Goal: Information Seeking & Learning: Learn about a topic

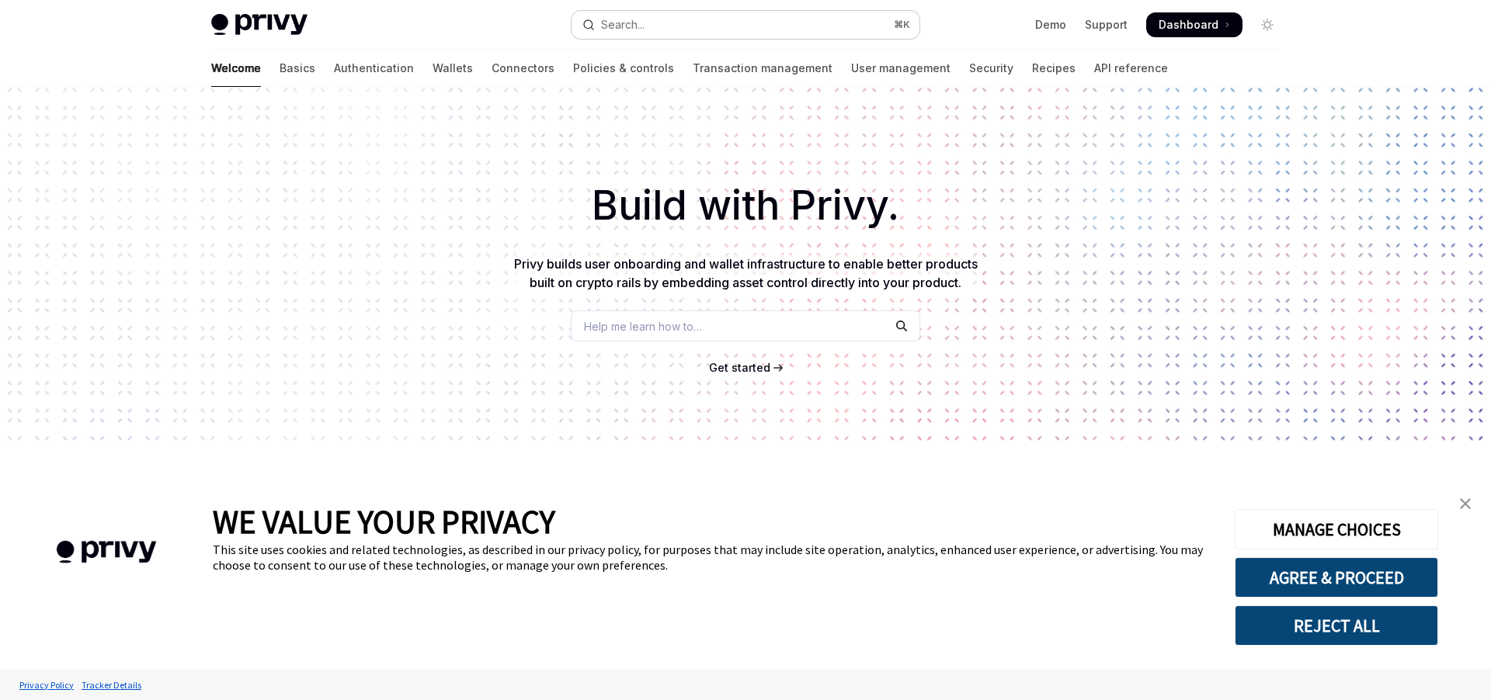
click at [661, 23] on button "Search... ⌘ K" at bounding box center [745, 25] width 348 height 28
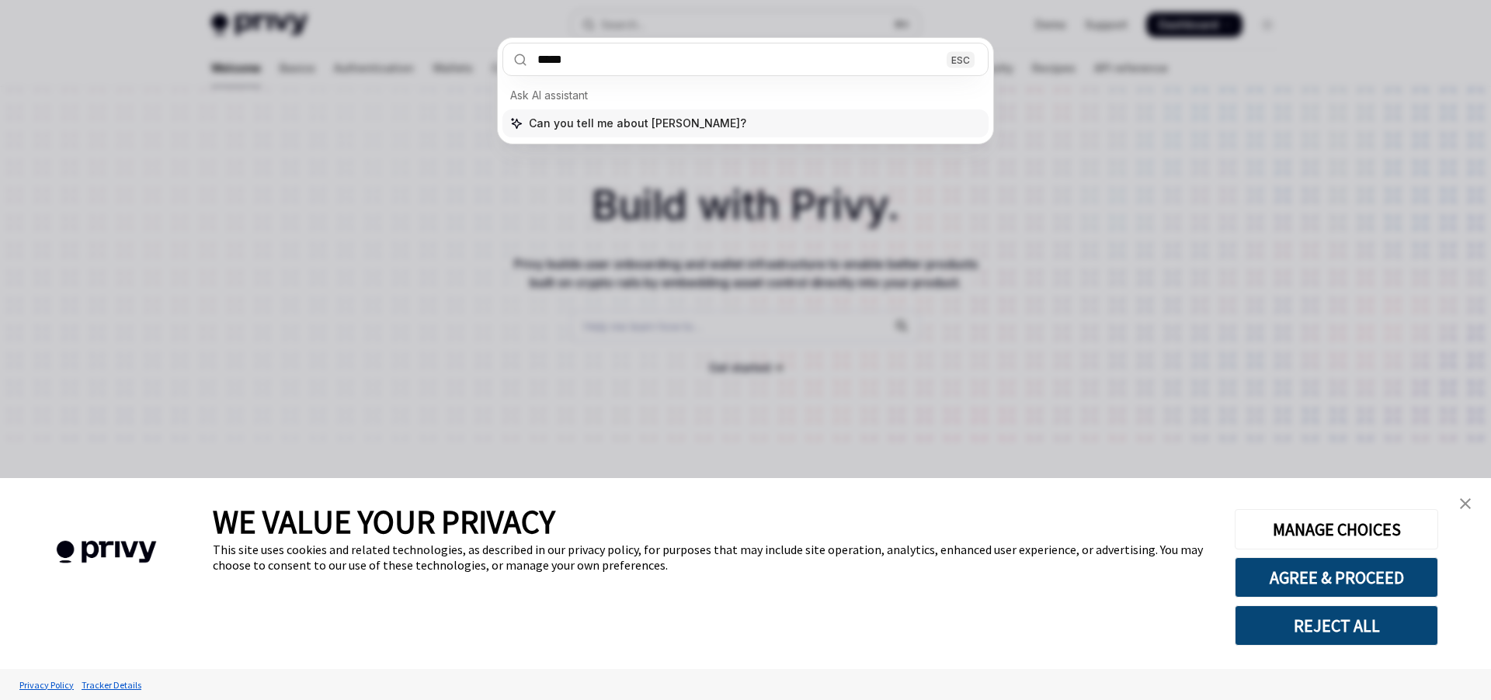
type input "******"
type textarea "*"
type input "**********"
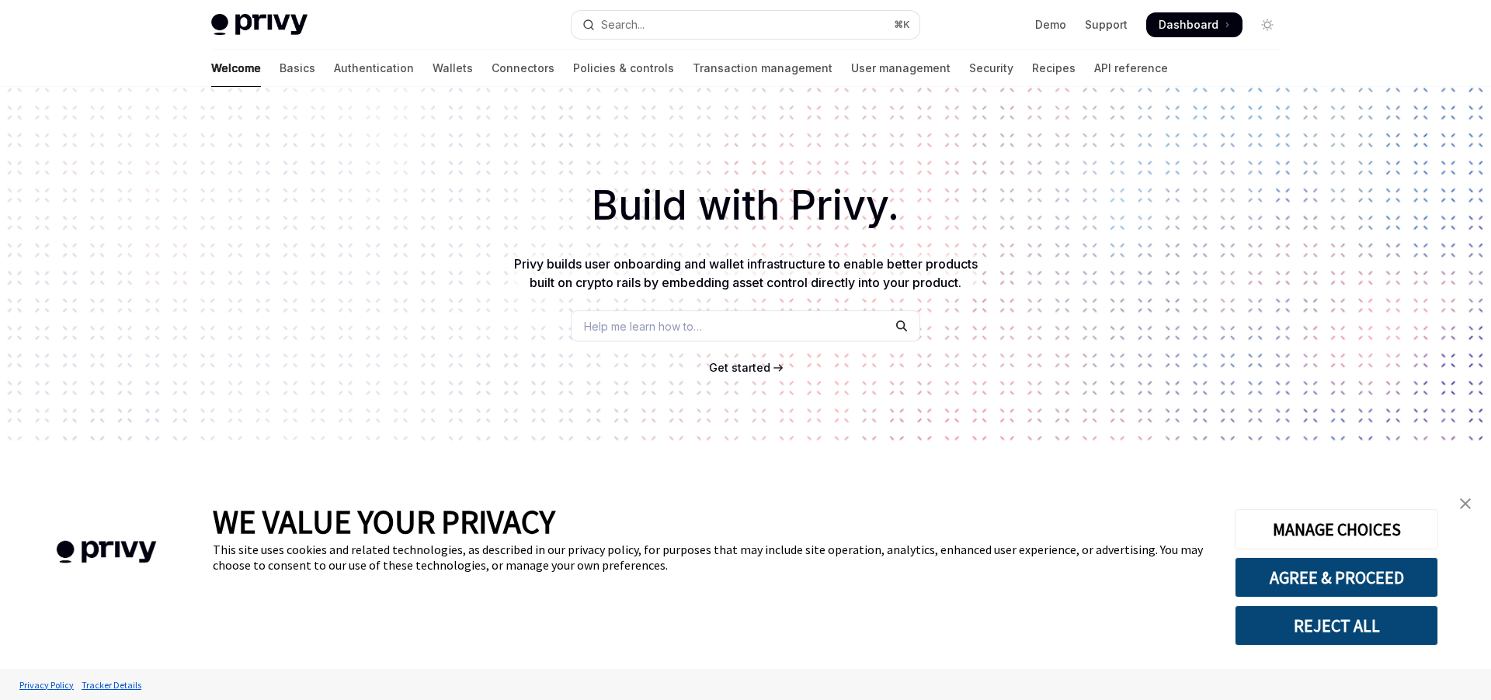
type textarea "*"
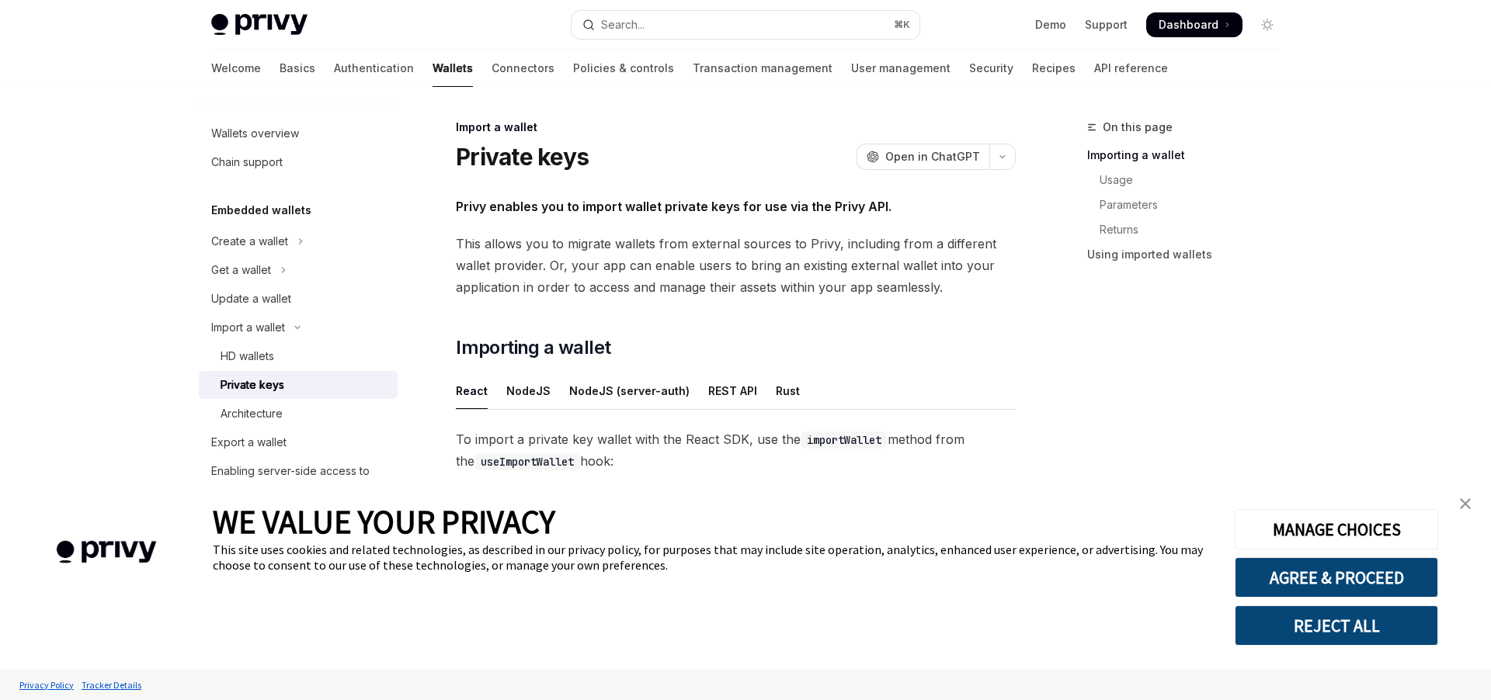
click at [1463, 506] on img "close banner" at bounding box center [1465, 503] width 11 height 11
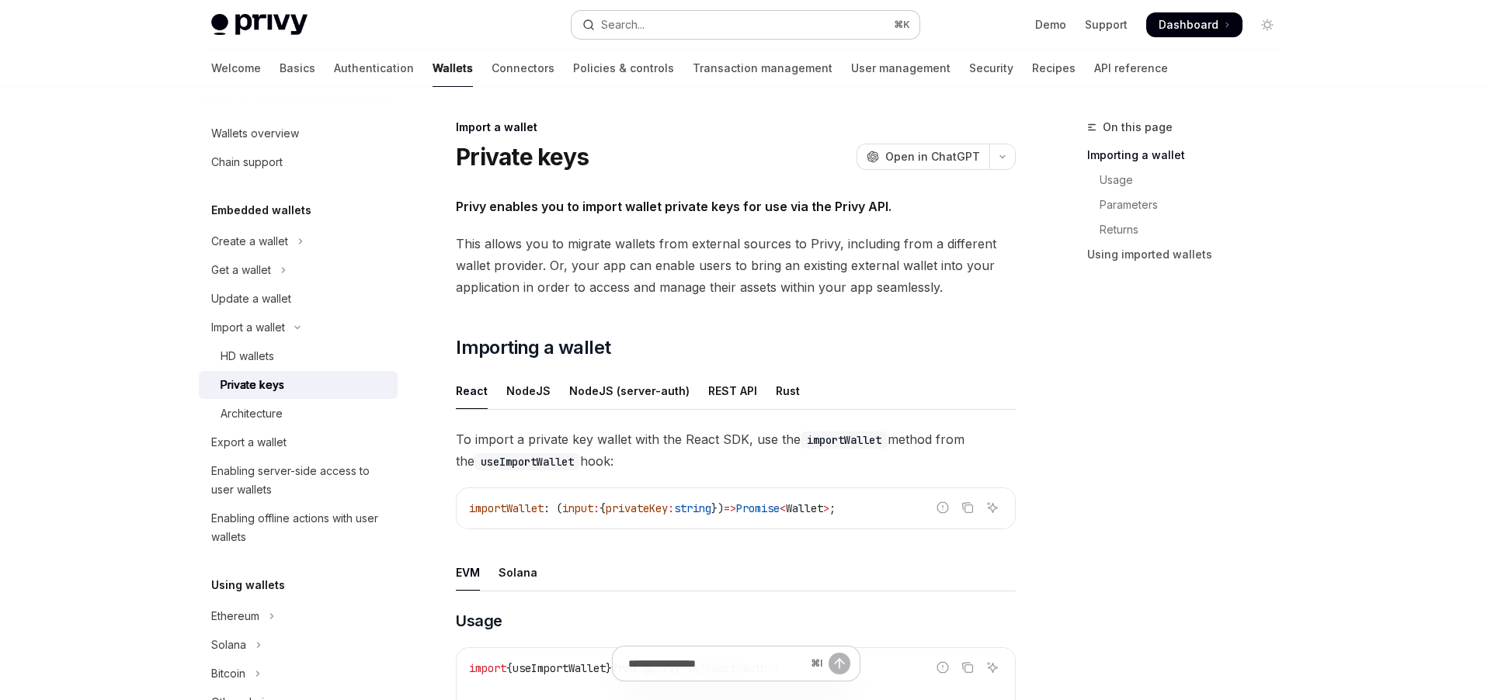
click at [656, 24] on button "Search... ⌘ K" at bounding box center [745, 25] width 348 height 28
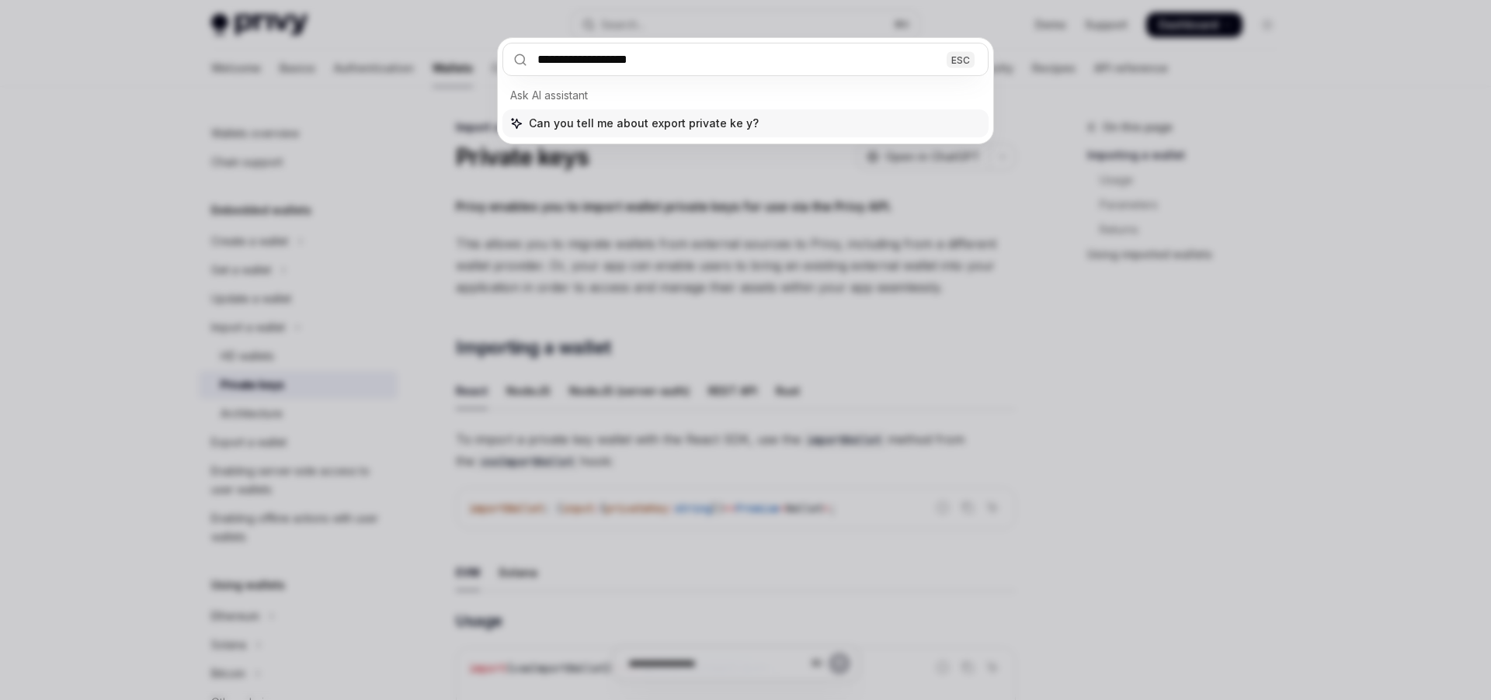
type input "**********"
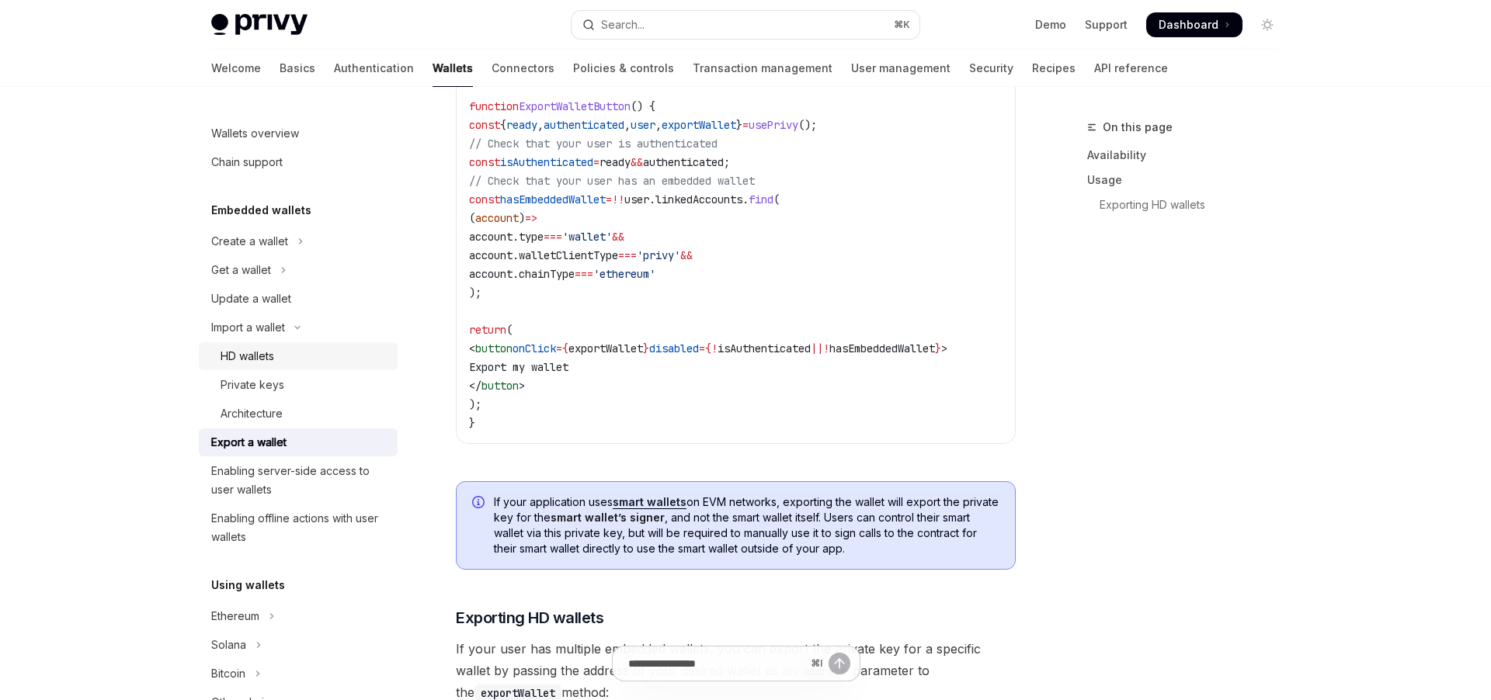
scroll to position [905, 0]
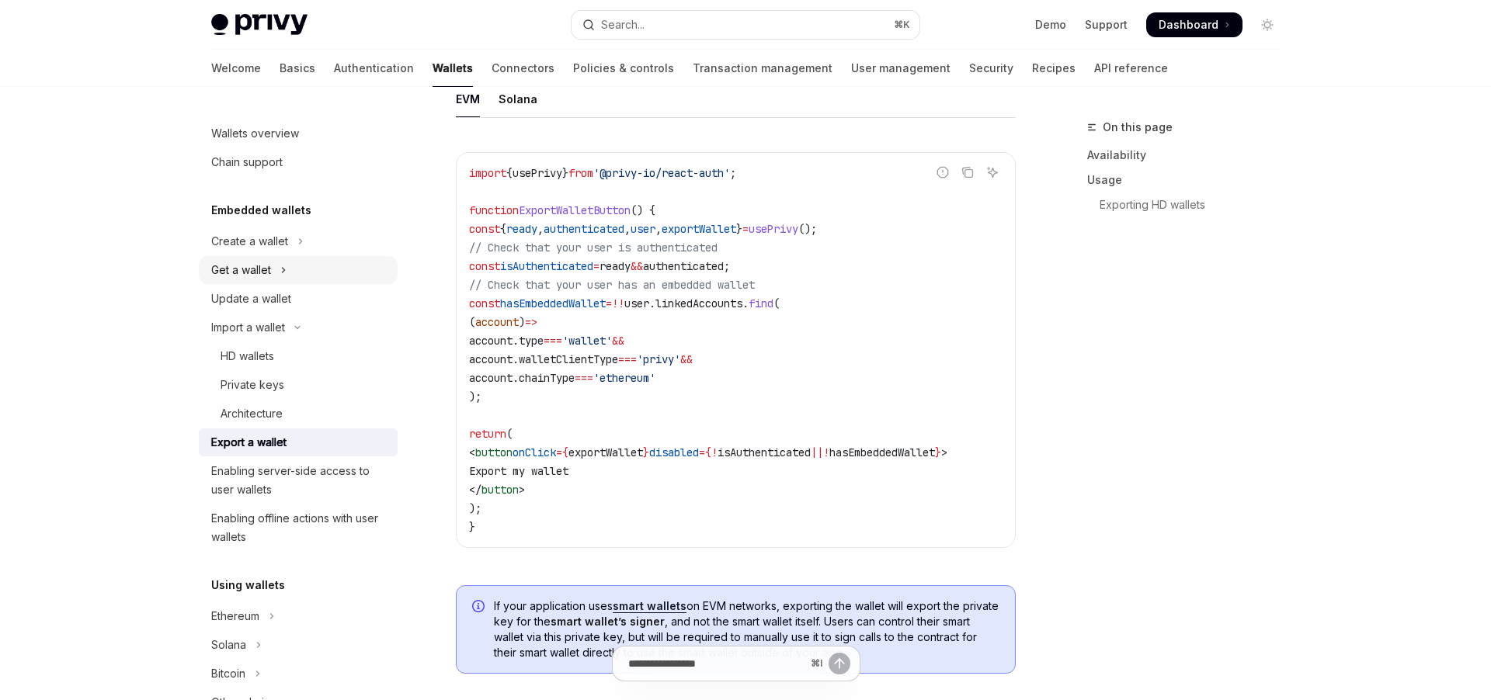
click at [271, 272] on button "Get a wallet" at bounding box center [298, 270] width 199 height 28
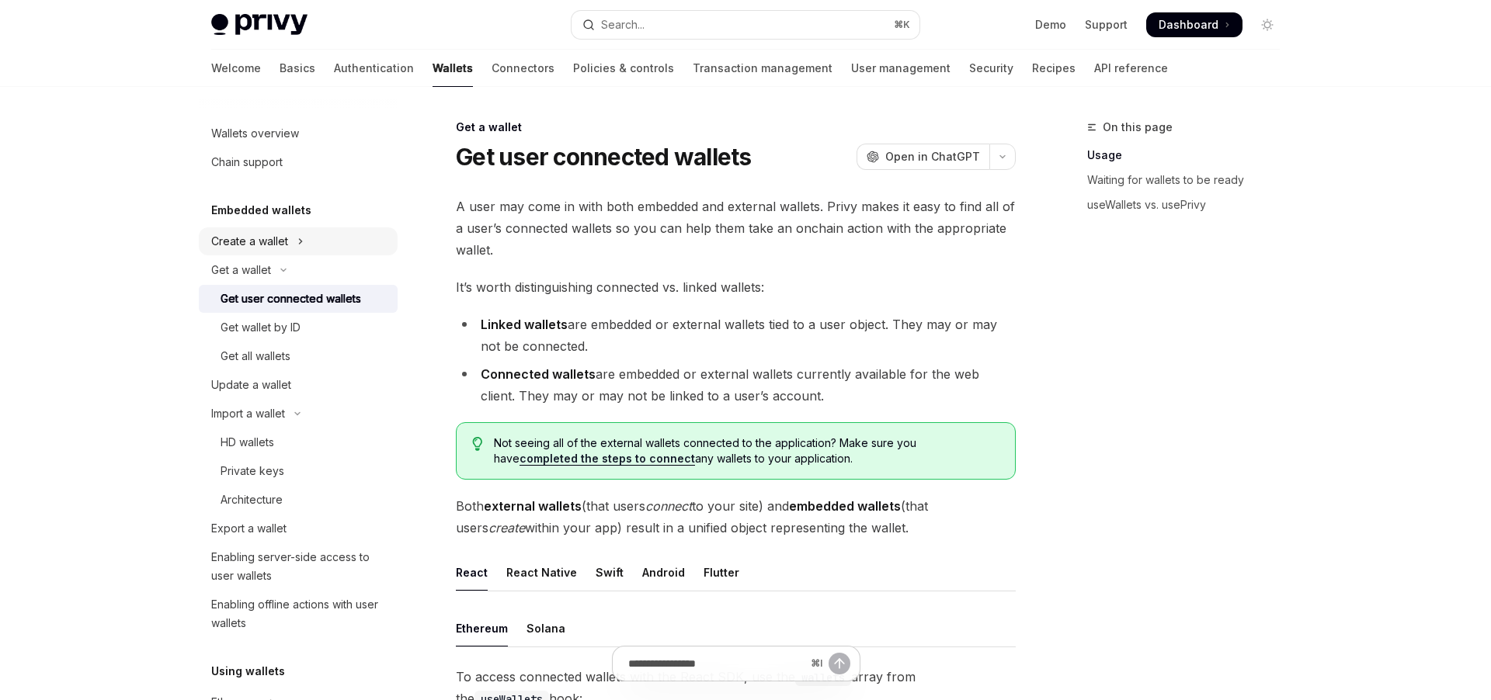
click at [300, 238] on icon "Toggle Create a wallet section" at bounding box center [300, 241] width 6 height 19
type textarea "*"
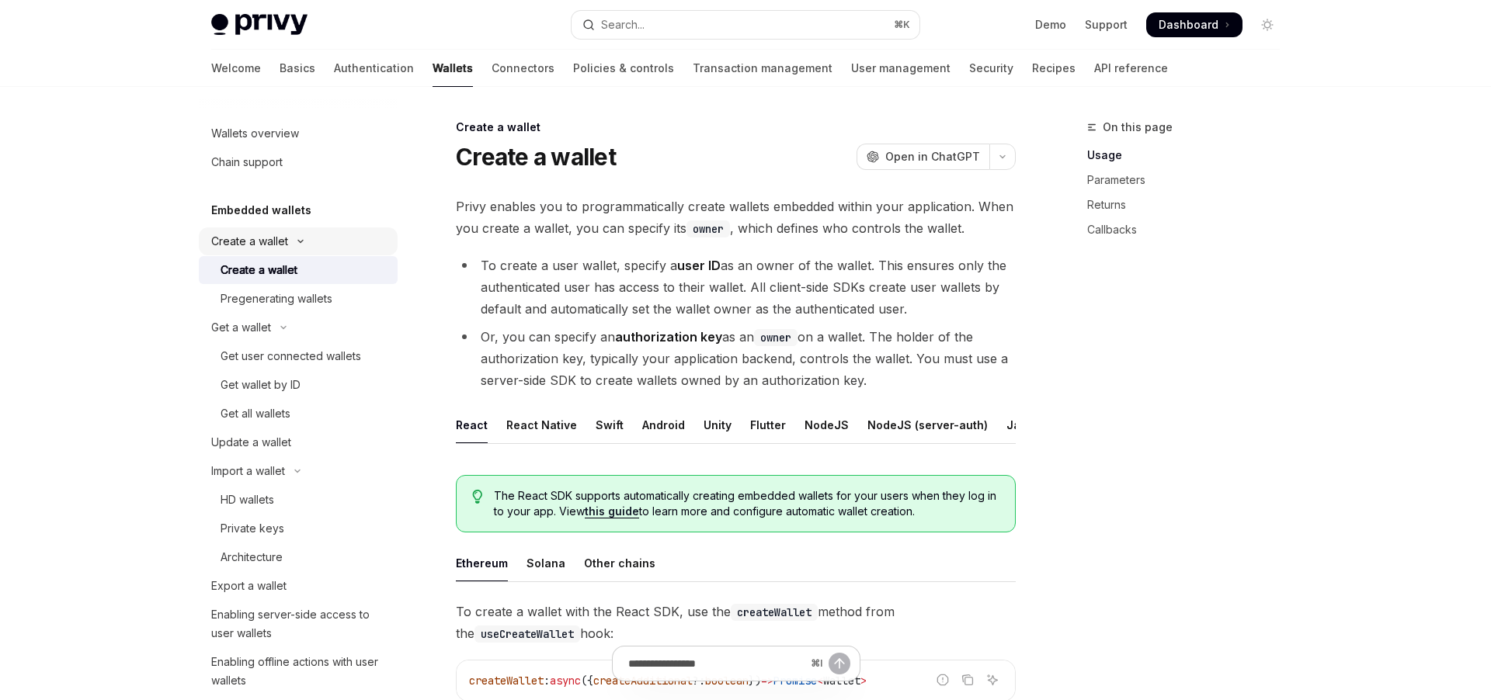
click at [300, 240] on icon "Toggle Create a wallet section" at bounding box center [300, 241] width 19 height 6
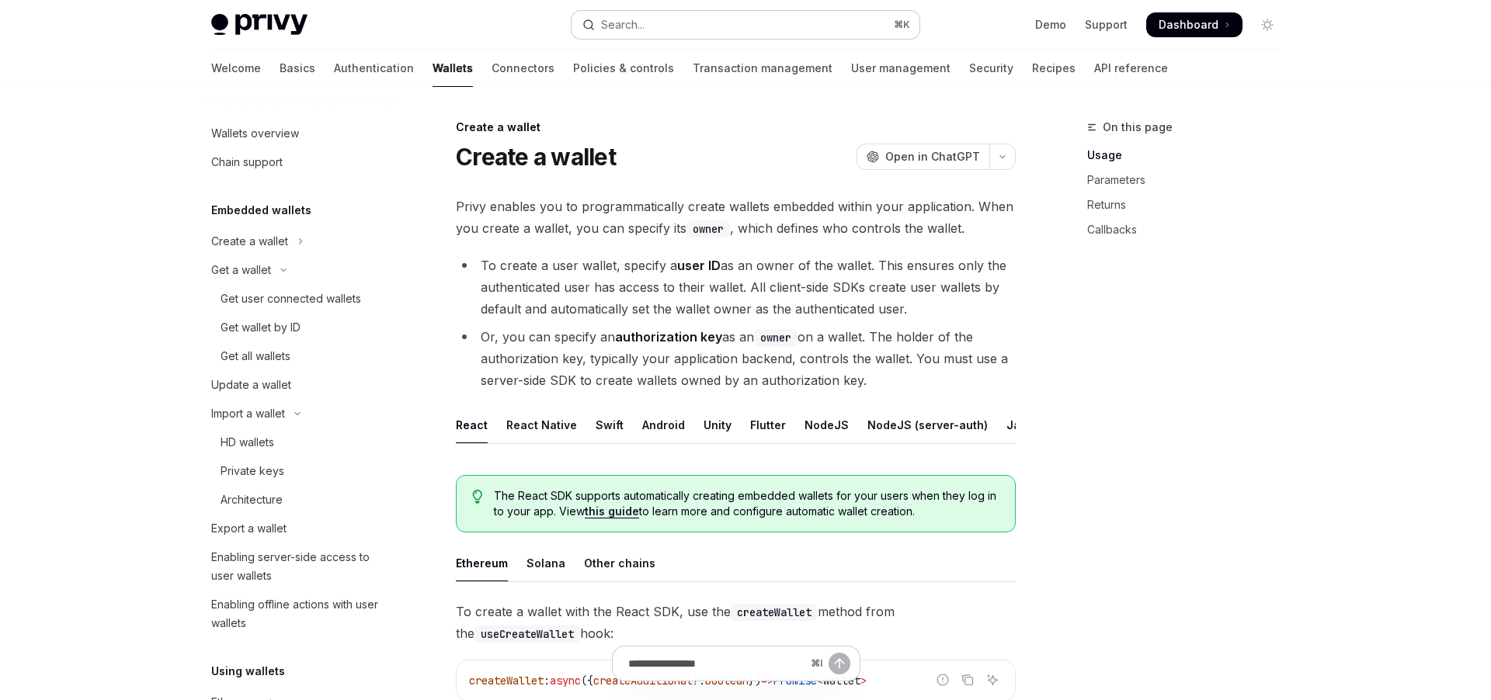
click at [624, 32] on div "Search..." at bounding box center [622, 25] width 43 height 19
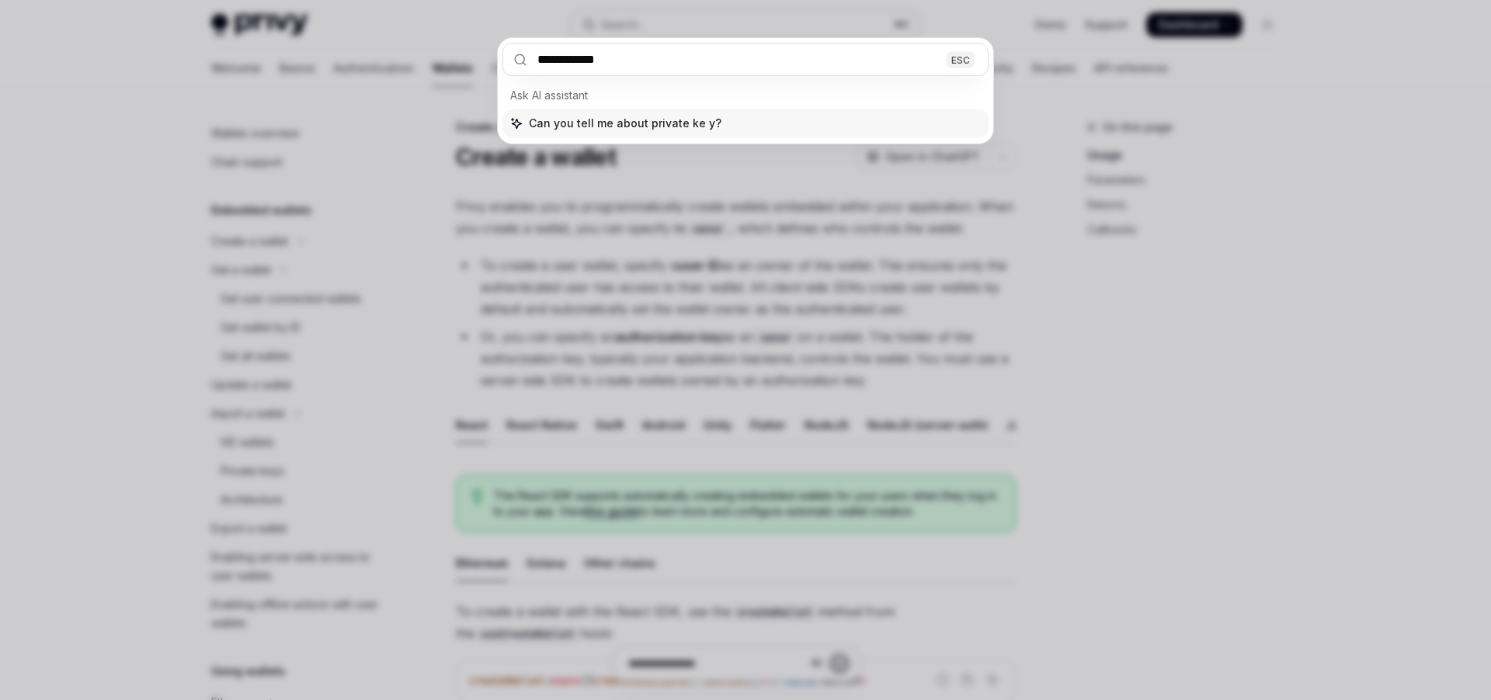
type input "**********"
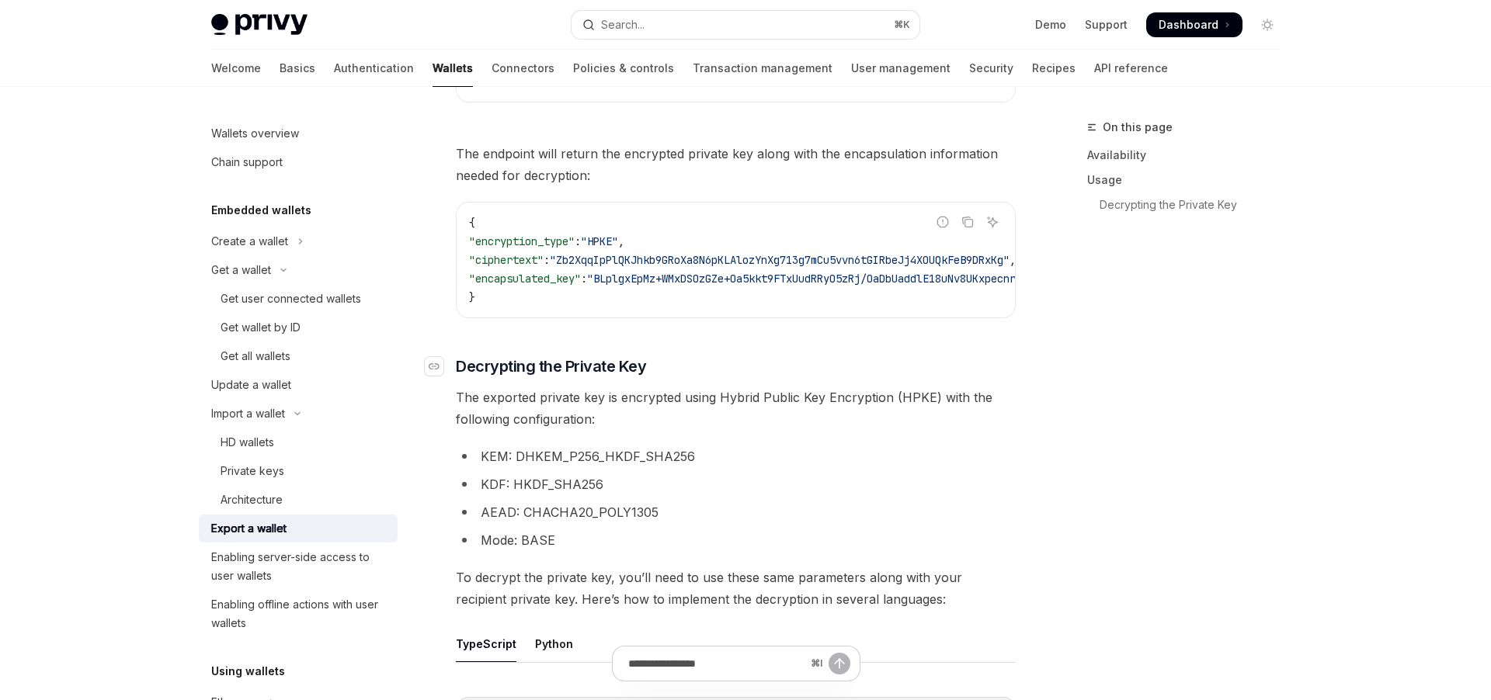
scroll to position [891, 0]
drag, startPoint x: 836, startPoint y: 152, endPoint x: 924, endPoint y: 152, distance: 87.7
click at [924, 152] on span "The endpoint will return the encrypted private key along with the encapsulation…" at bounding box center [736, 162] width 560 height 43
click at [924, 156] on span "The endpoint will return the encrypted private key along with the encapsulation…" at bounding box center [736, 162] width 560 height 43
click at [583, 418] on span "The exported private key is encrypted using Hybrid Public Key Encryption (HPKE)…" at bounding box center [736, 405] width 560 height 43
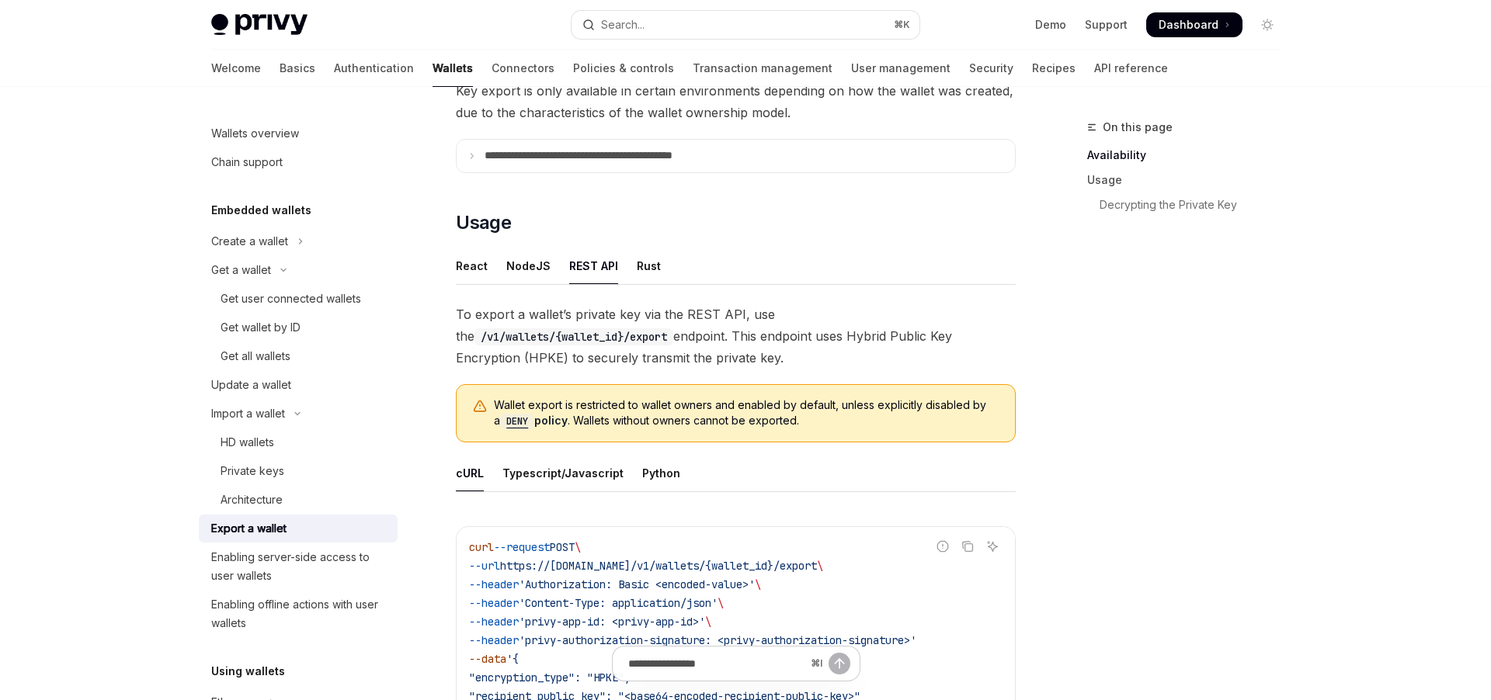
scroll to position [0, 0]
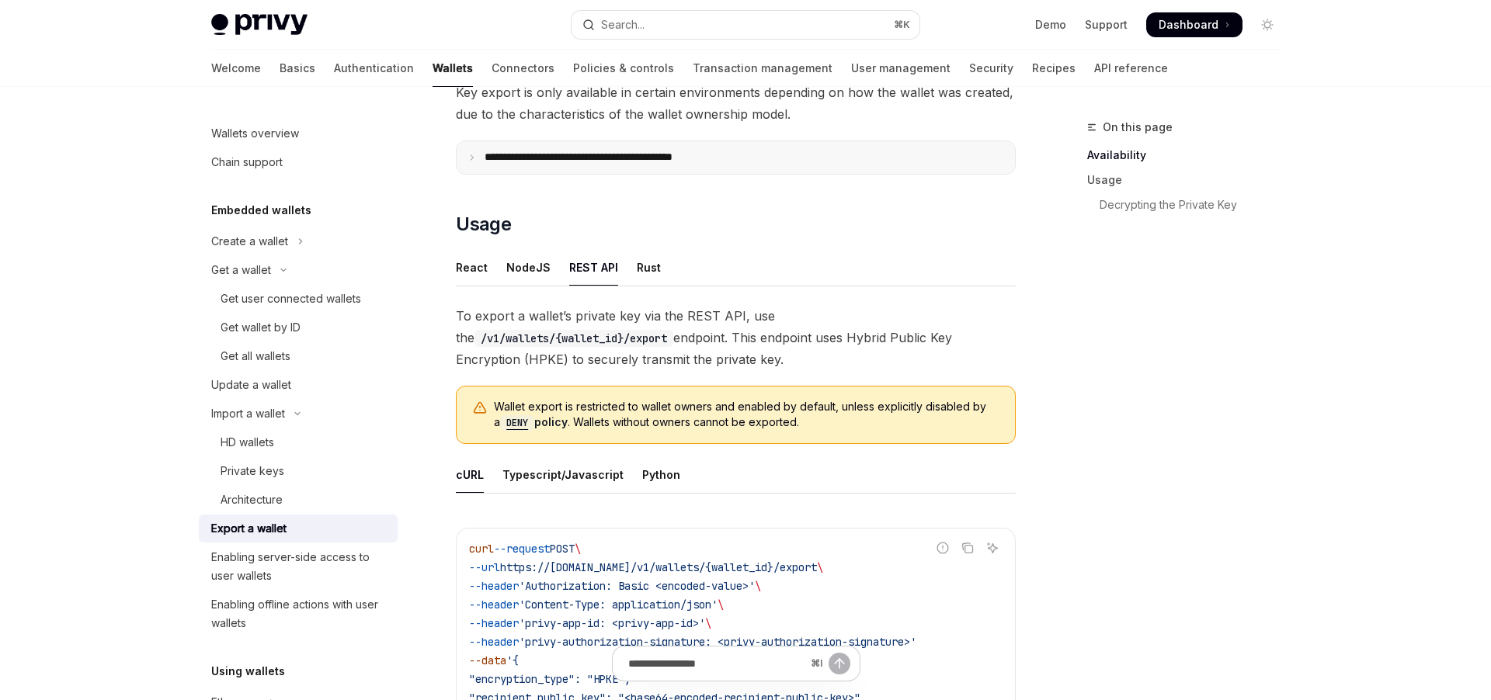
scroll to position [290, 0]
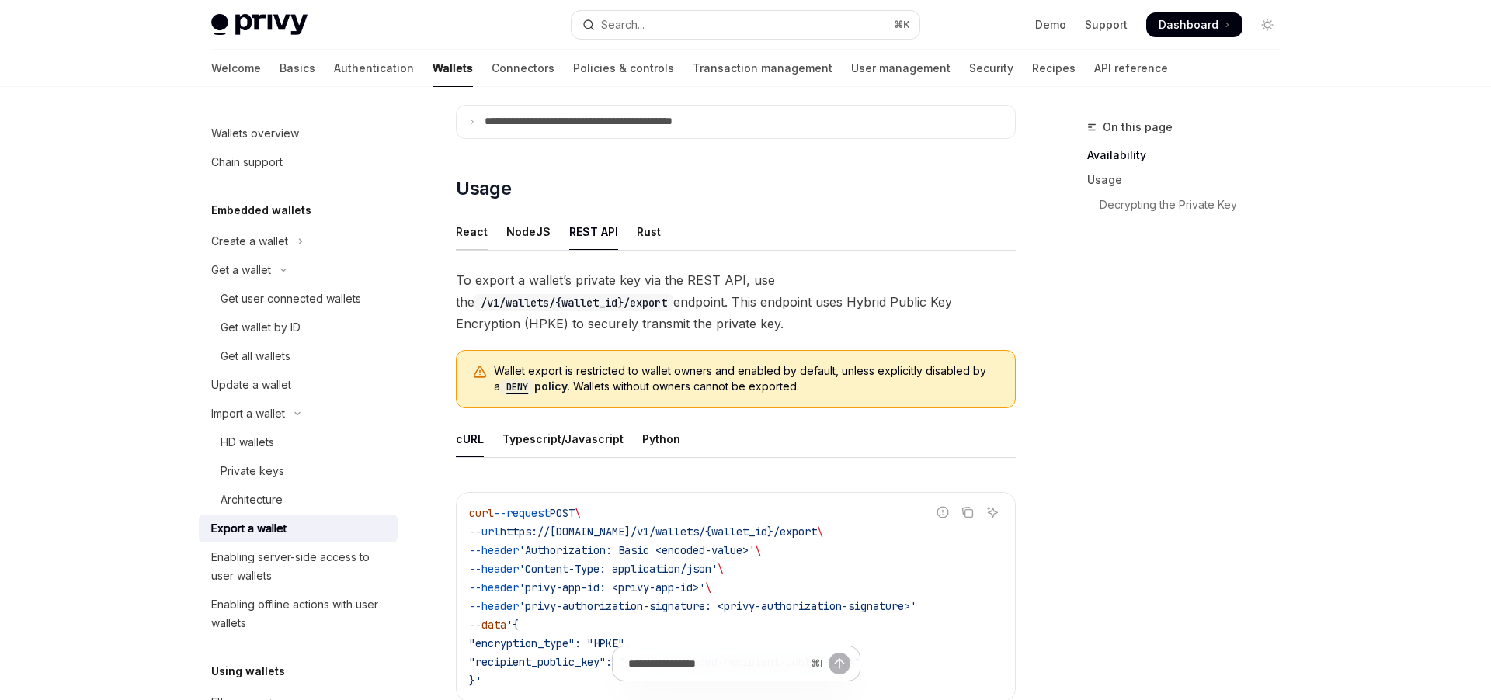
click at [471, 231] on div "React" at bounding box center [472, 231] width 32 height 36
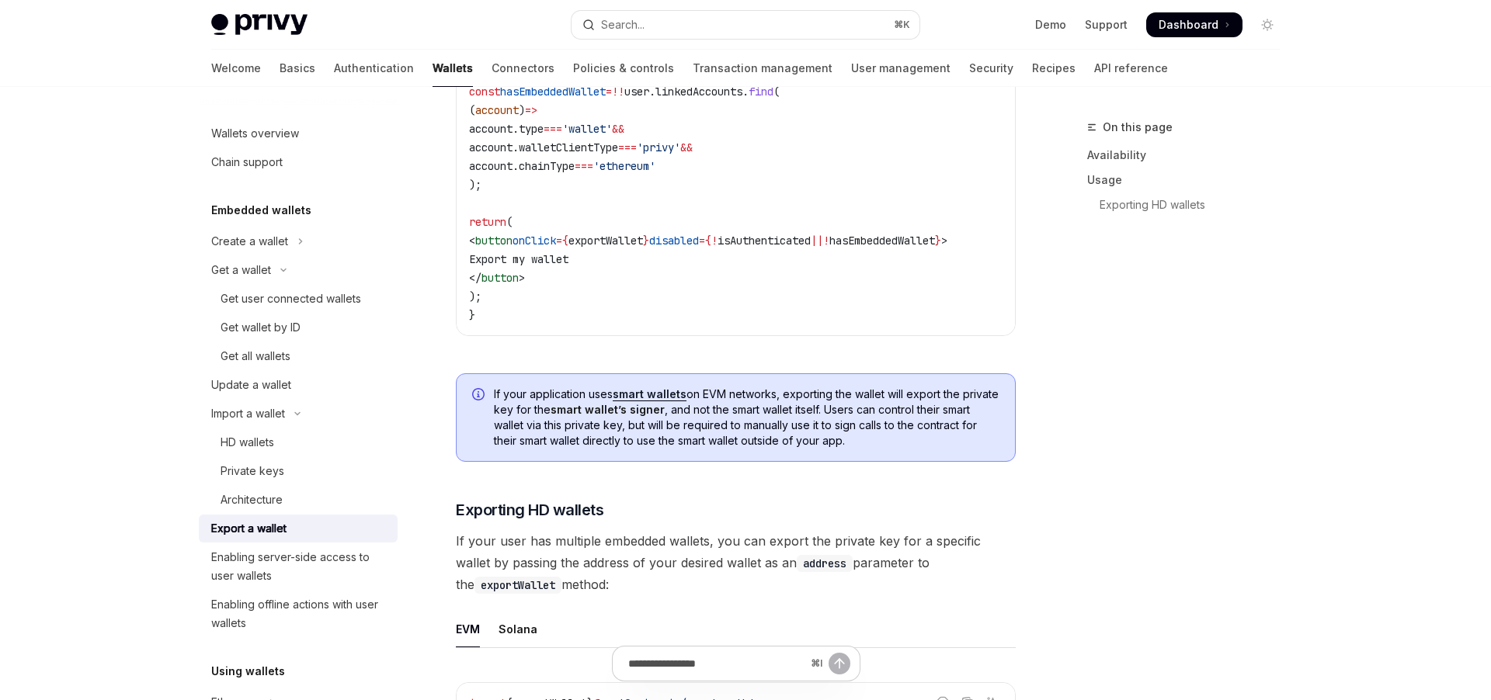
scroll to position [1145, 0]
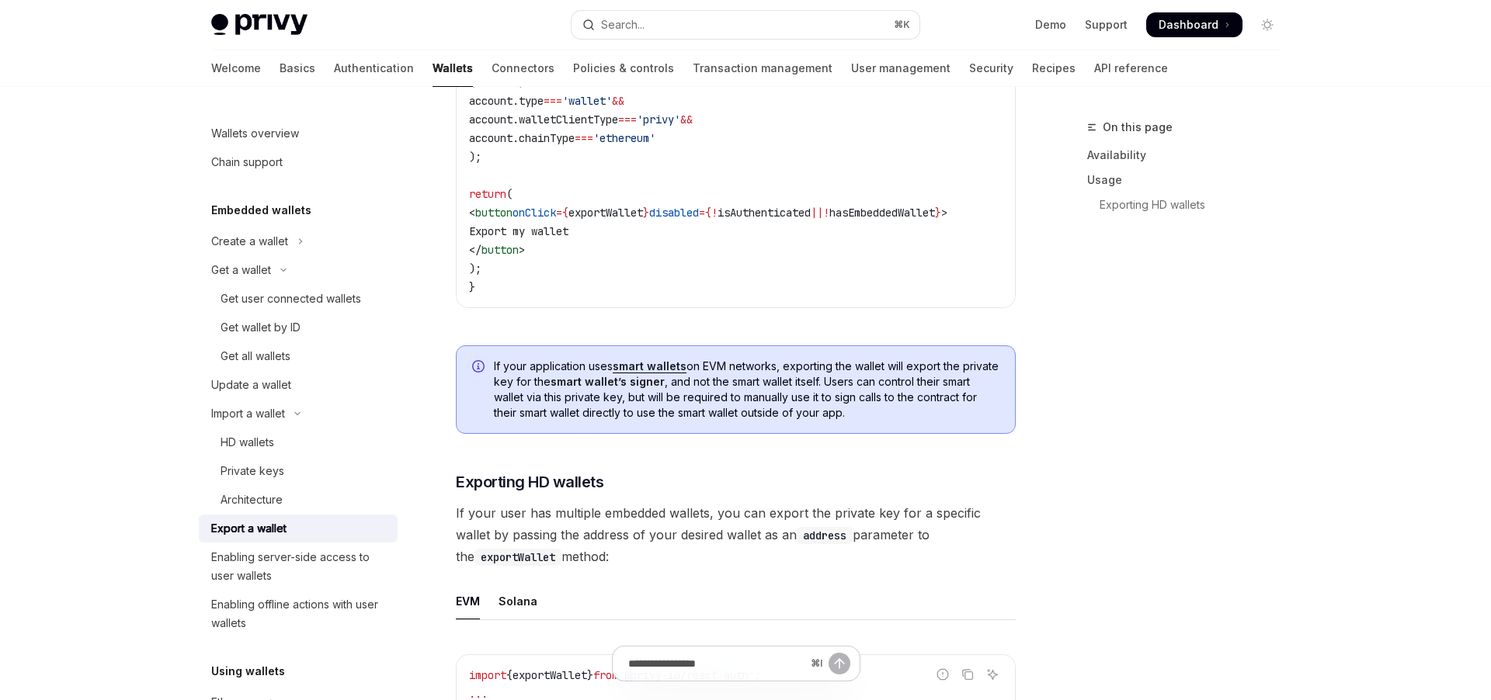
click at [1176, 463] on div "On this page Availability Usage Exporting HD wallets" at bounding box center [1174, 409] width 236 height 582
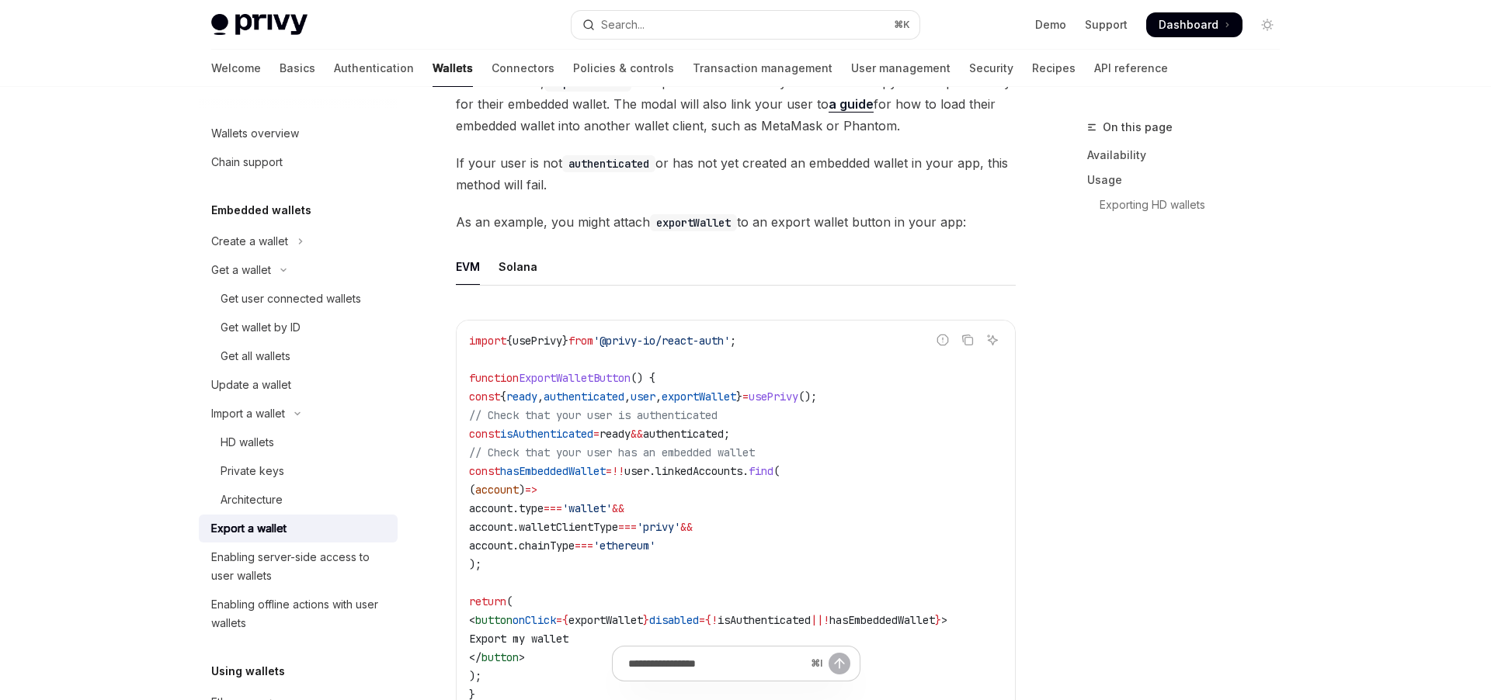
scroll to position [755, 0]
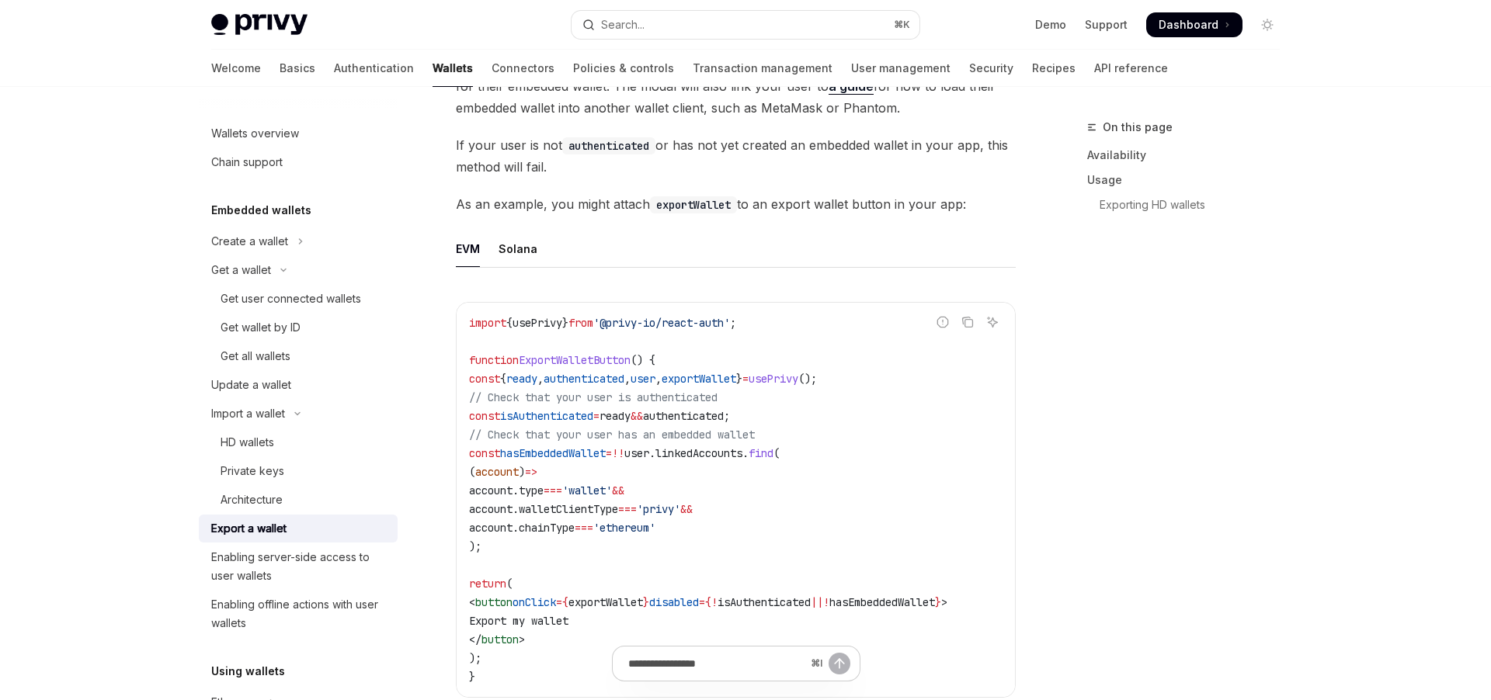
click at [1063, 327] on div "On this page Availability Usage Exporting HD wallets" at bounding box center [1174, 409] width 236 height 582
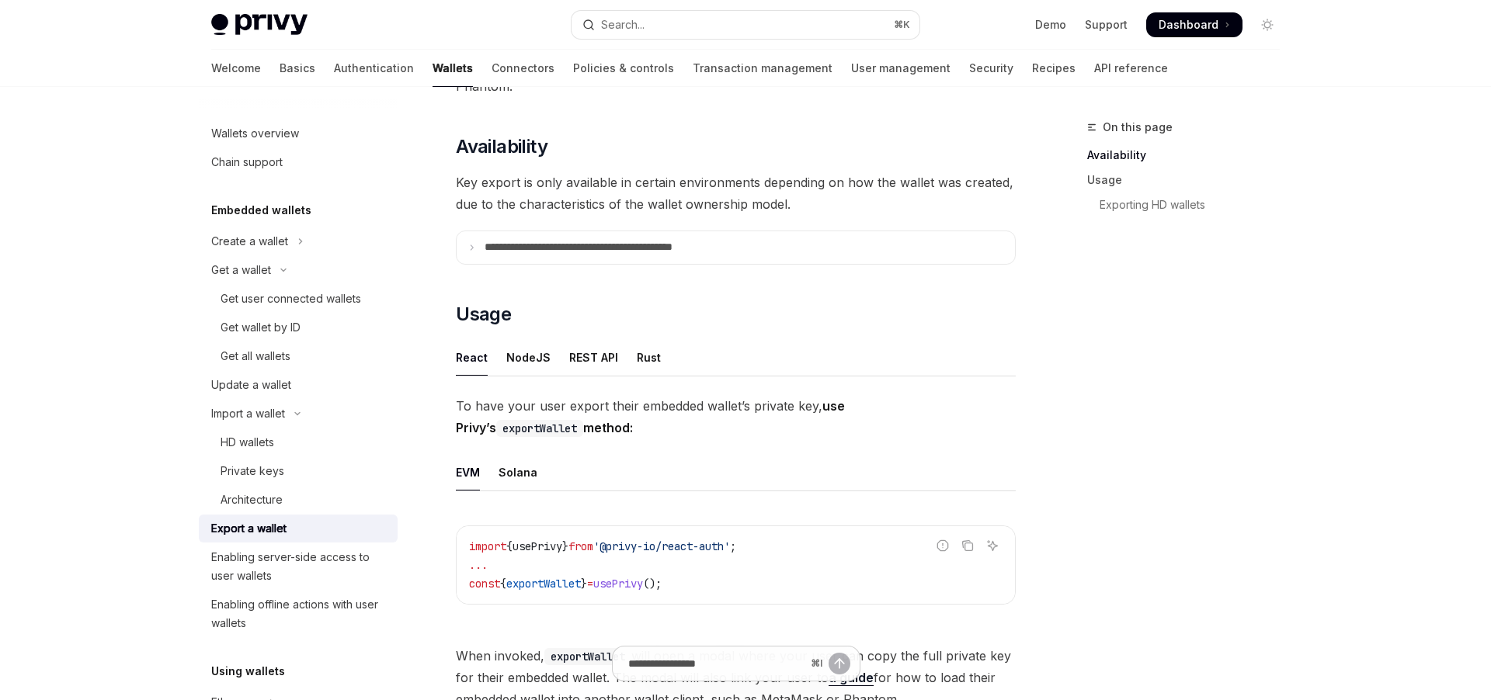
scroll to position [151, 0]
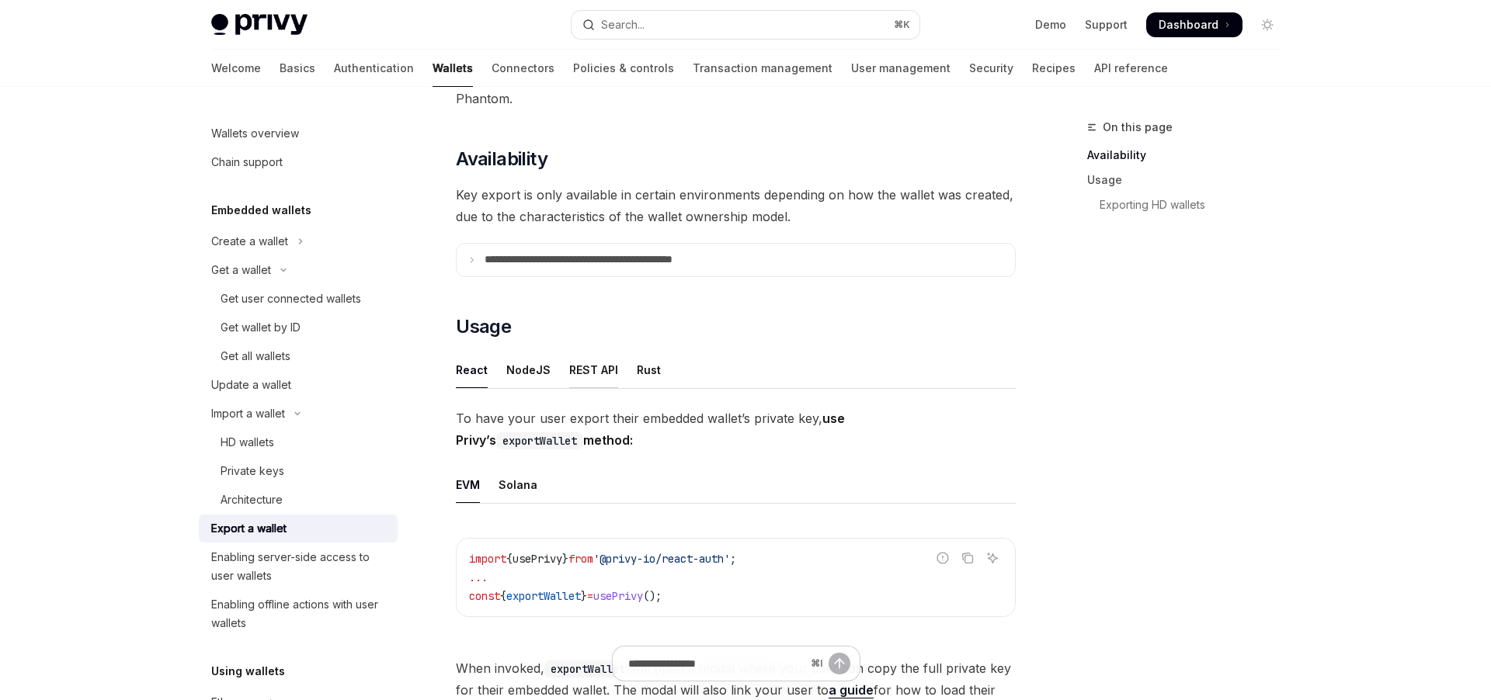
click at [583, 374] on div "REST API" at bounding box center [593, 370] width 49 height 36
type textarea "*"
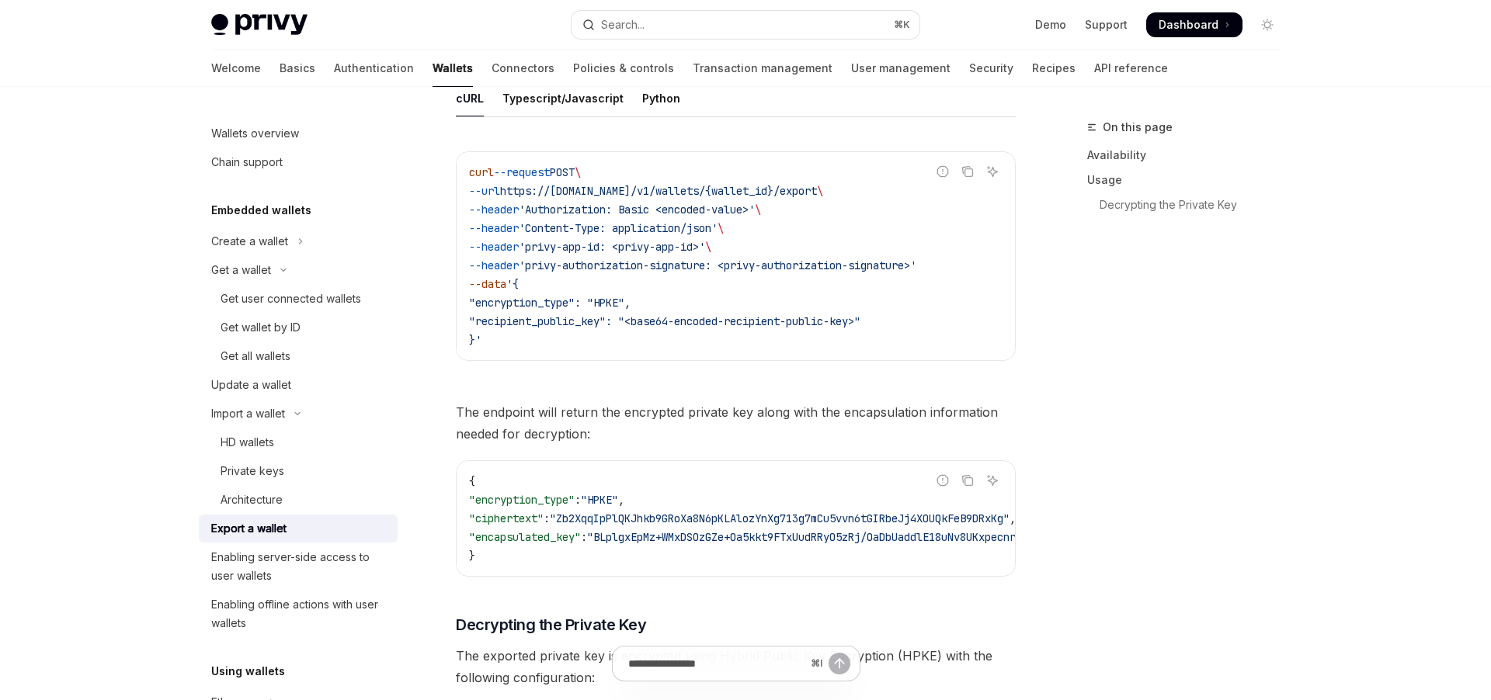
scroll to position [639, 0]
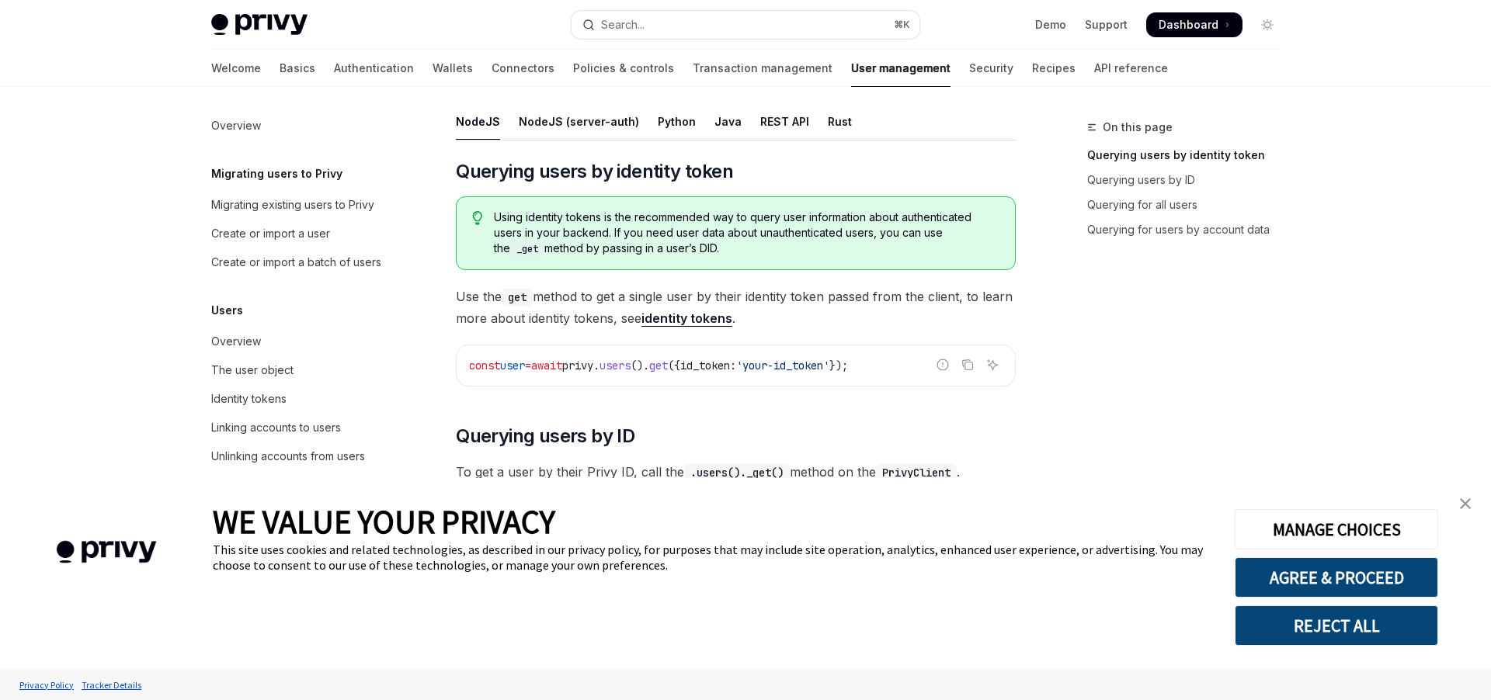
scroll to position [154, 0]
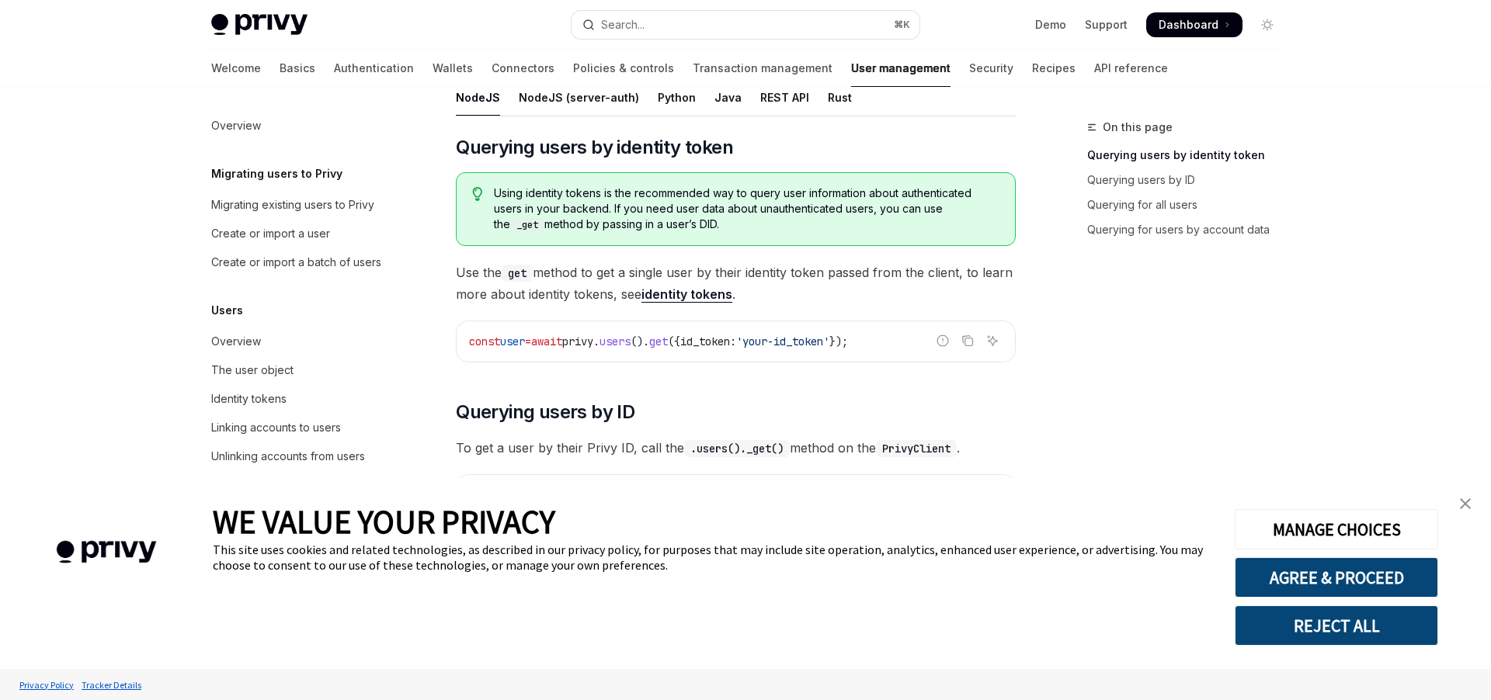
click at [1467, 509] on img "close banner" at bounding box center [1465, 503] width 11 height 11
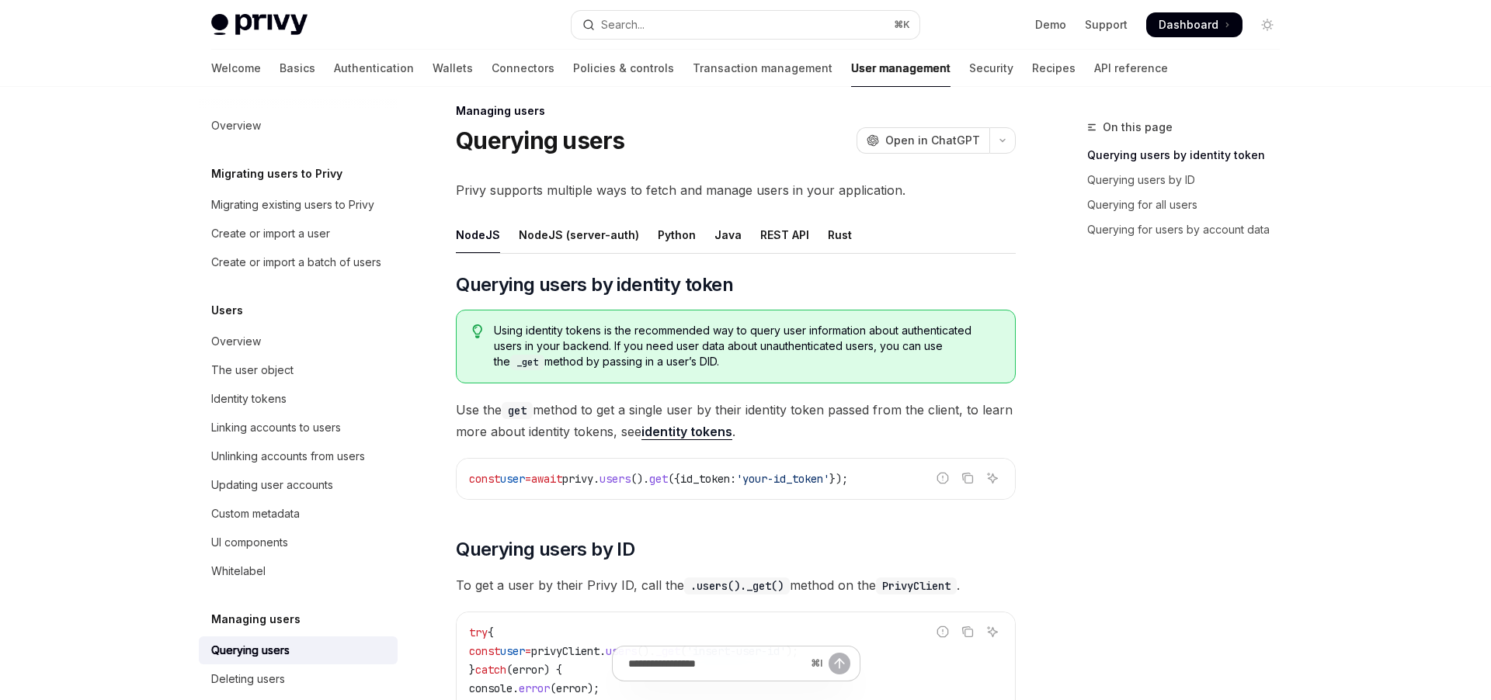
scroll to position [0, 0]
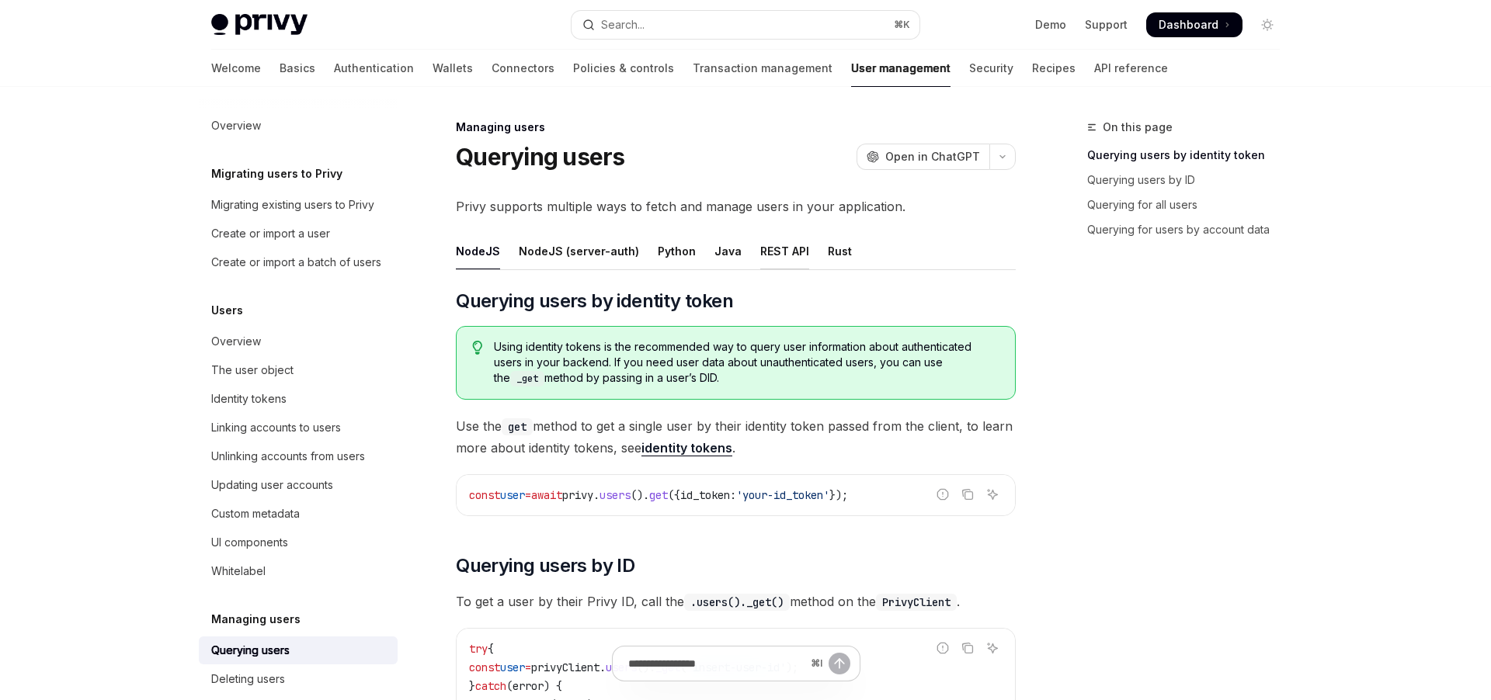
click at [768, 255] on div "REST API" at bounding box center [784, 251] width 49 height 36
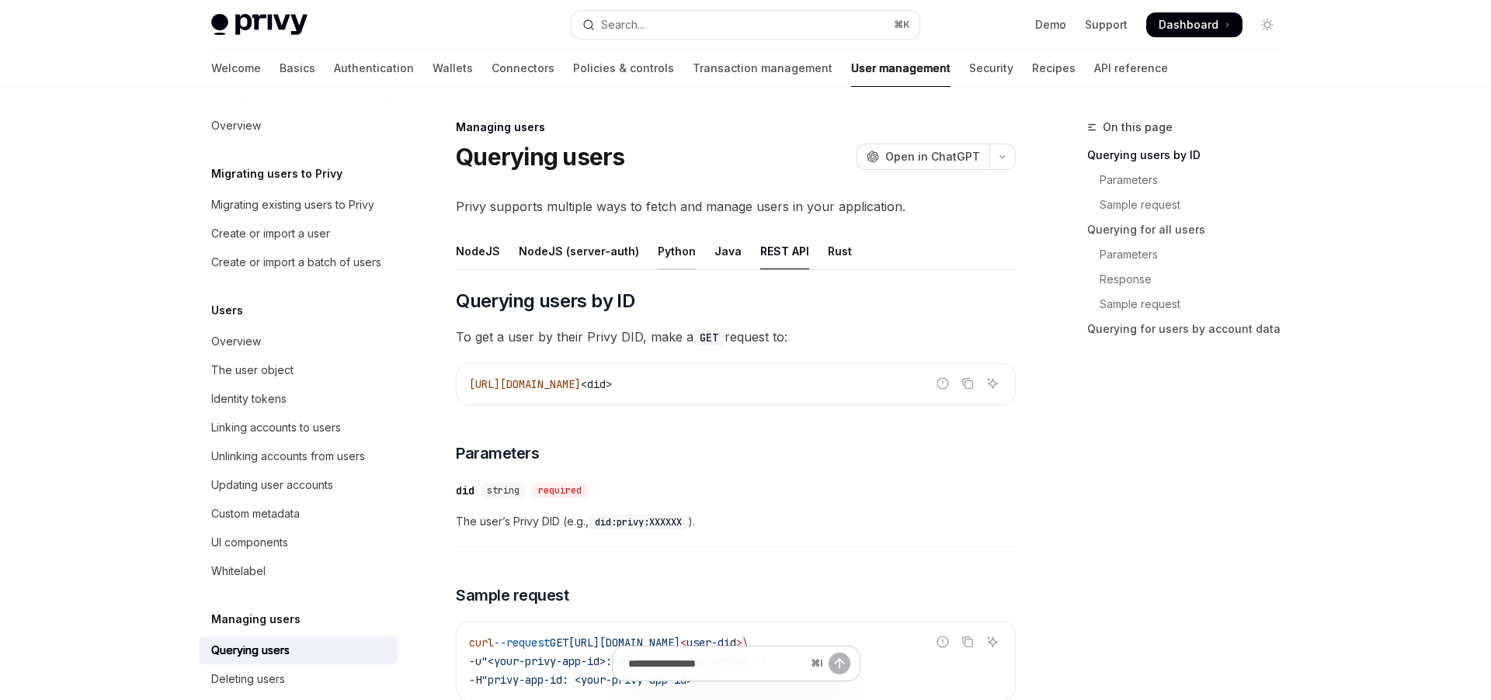
click at [679, 255] on div "Python" at bounding box center [677, 251] width 38 height 36
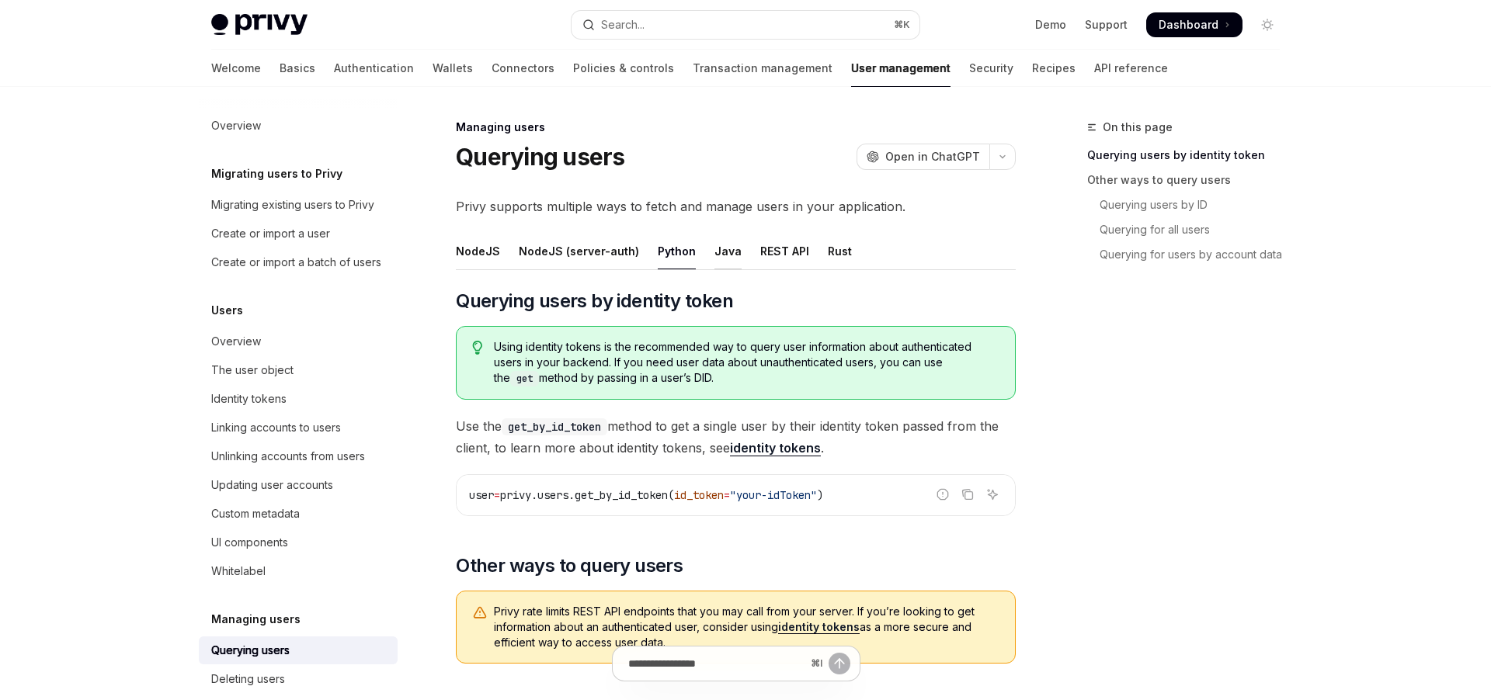
click at [727, 262] on div "Java" at bounding box center [727, 251] width 27 height 36
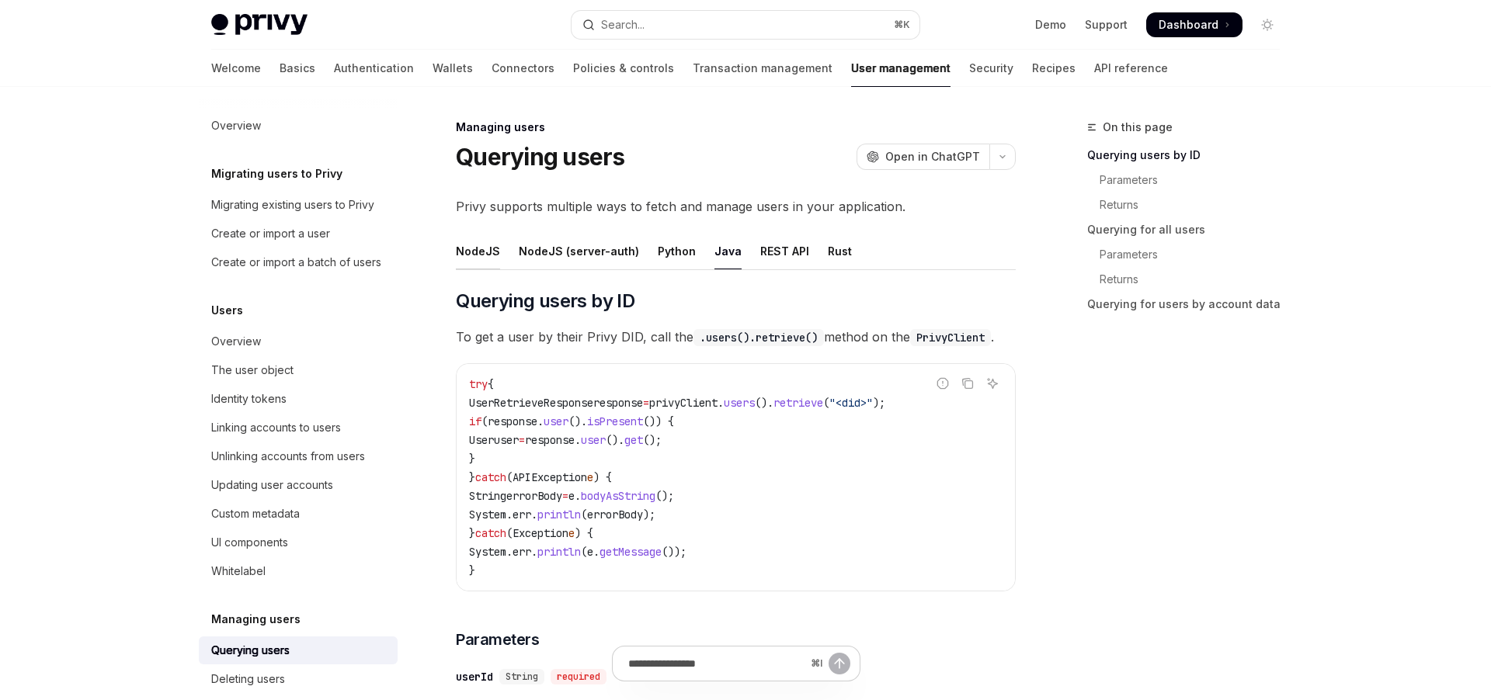
click at [477, 256] on div "NodeJS" at bounding box center [478, 251] width 44 height 36
type textarea "*"
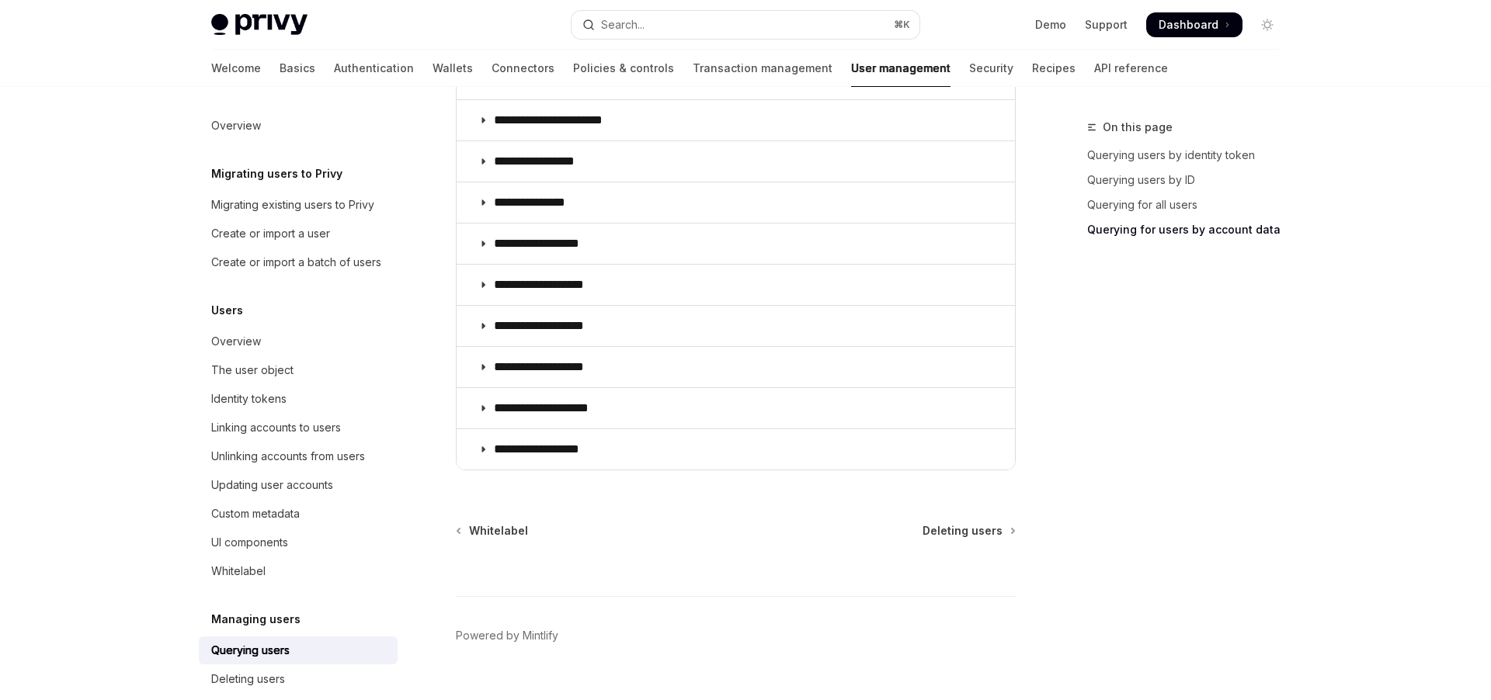
scroll to position [1261, 0]
